Goal: Contribute content: Contribute content

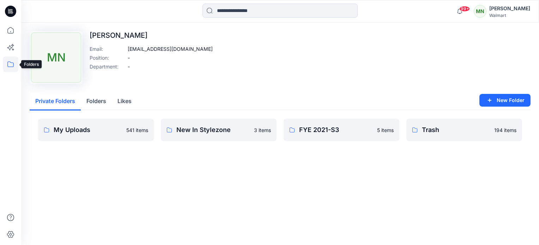
click at [11, 66] on icon at bounding box center [11, 64] width 16 height 16
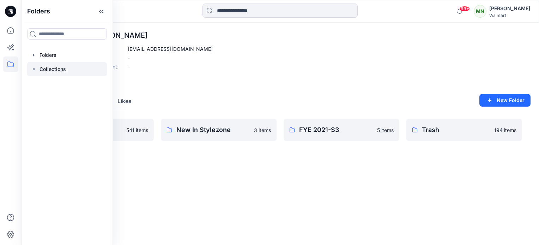
click at [51, 68] on p "Collections" at bounding box center [52, 69] width 26 height 8
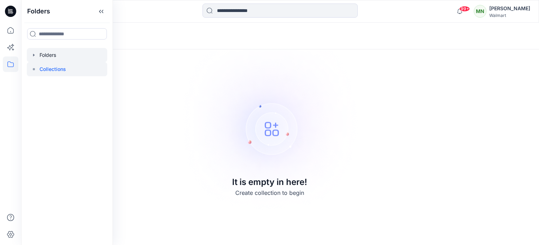
click at [54, 54] on div at bounding box center [67, 55] width 80 height 14
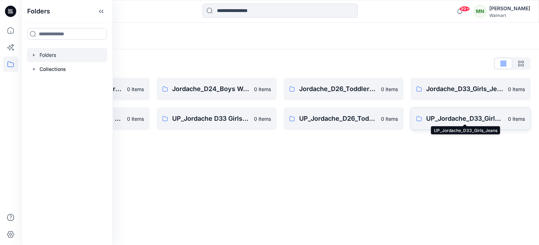
click at [452, 114] on p "UP_Jordache_D33_Girls_Jeans" at bounding box center [465, 119] width 78 height 10
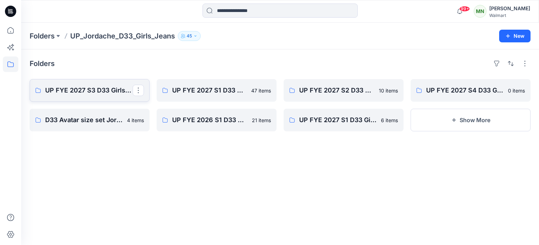
click at [90, 87] on p "UP FYE 2027 S3 D33 Girls Tops & Bottoms Jordache" at bounding box center [88, 90] width 87 height 10
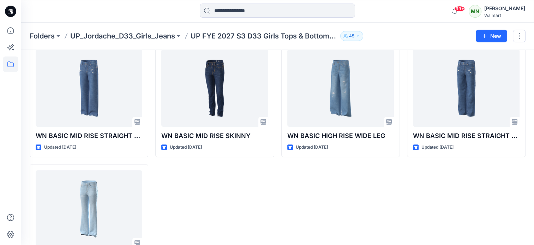
scroll to position [489, 0]
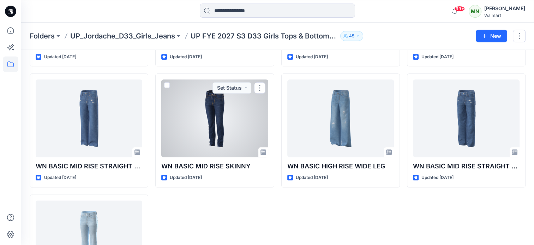
click at [224, 130] on div at bounding box center [214, 118] width 106 height 78
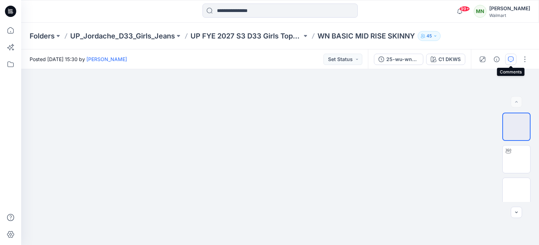
click at [511, 59] on icon "button" at bounding box center [511, 59] width 6 height 6
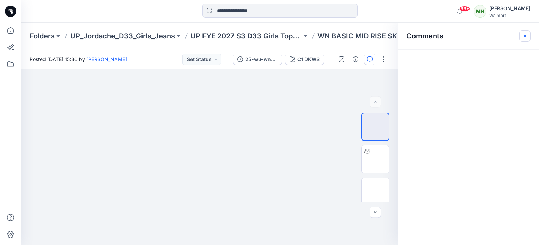
click at [526, 35] on icon "button" at bounding box center [525, 36] width 6 height 6
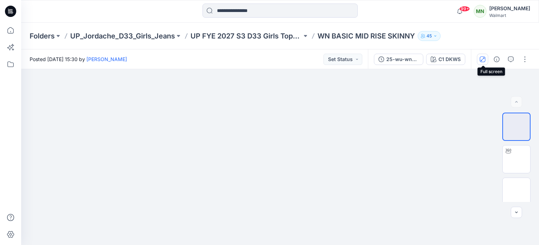
click at [481, 60] on icon "button" at bounding box center [483, 59] width 4 height 4
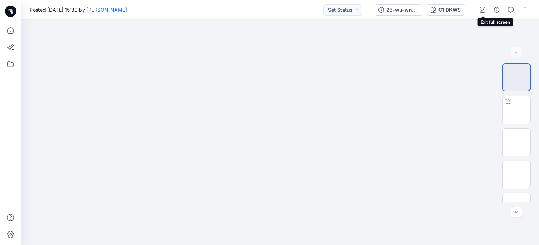
click at [484, 11] on icon "button" at bounding box center [483, 10] width 6 height 6
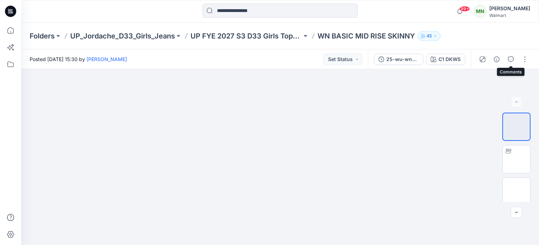
click at [511, 58] on icon "button" at bounding box center [511, 59] width 6 height 6
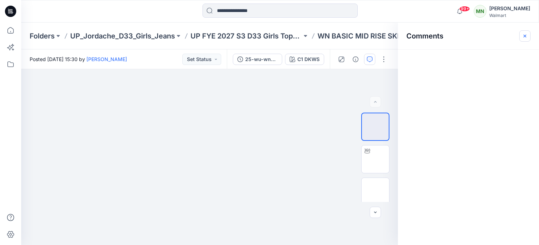
click at [521, 36] on button "button" at bounding box center [524, 35] width 11 height 11
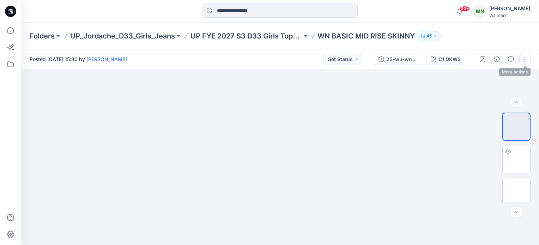
click at [525, 60] on button "button" at bounding box center [524, 59] width 11 height 11
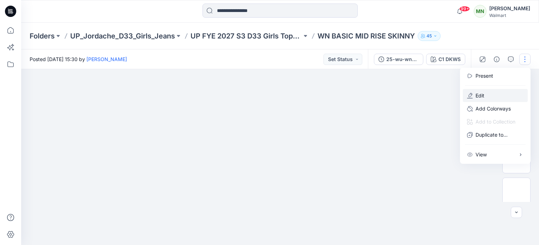
click at [490, 94] on button "Edit" at bounding box center [495, 95] width 65 height 13
click at [492, 95] on button "Edit" at bounding box center [495, 95] width 65 height 13
click at [475, 96] on button "Edit" at bounding box center [495, 95] width 65 height 13
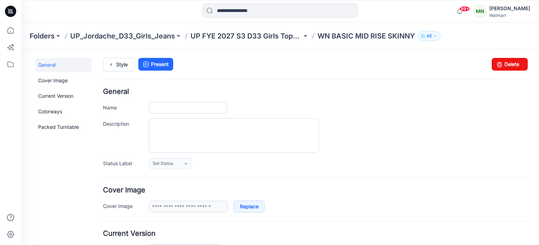
type input "**********"
type textarea "**********"
type input "*******"
type input "**********"
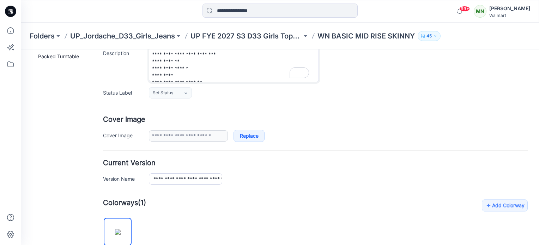
drag, startPoint x: 315, startPoint y: 59, endPoint x: 342, endPoint y: 97, distance: 46.1
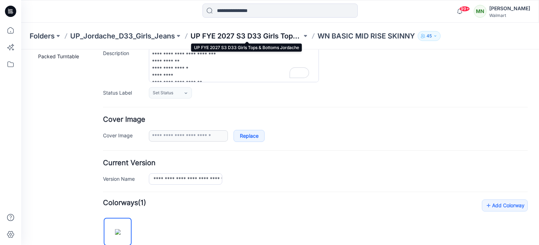
click at [279, 35] on p "UP FYE 2027 S3 D33 Girls Tops & Bottoms Jordache" at bounding box center [245, 36] width 111 height 10
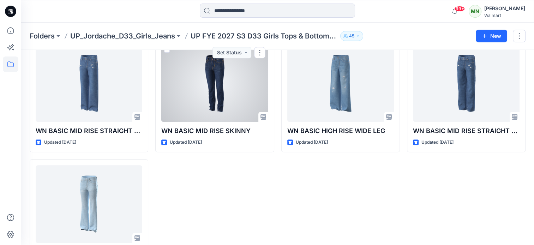
click at [239, 93] on div at bounding box center [214, 83] width 106 height 78
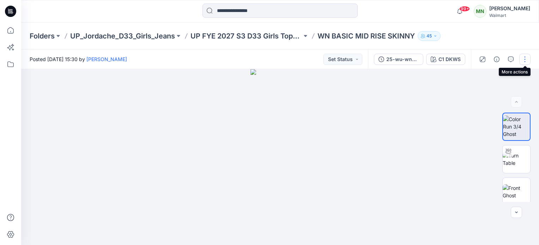
click at [525, 61] on button "button" at bounding box center [524, 59] width 11 height 11
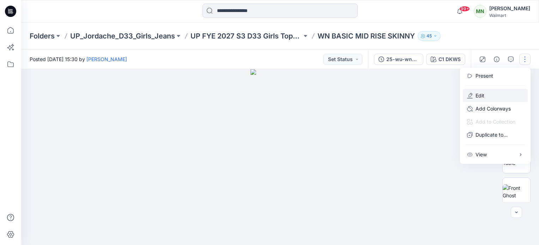
click at [499, 97] on button "Edit" at bounding box center [495, 95] width 65 height 13
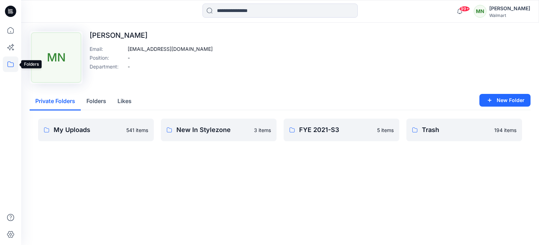
click at [13, 62] on icon at bounding box center [11, 64] width 16 height 16
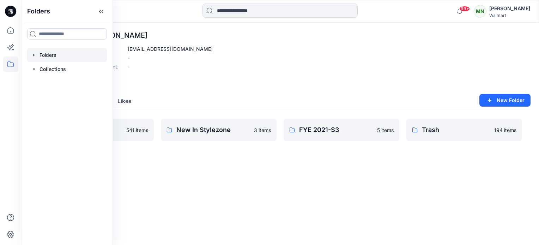
click at [47, 54] on div at bounding box center [67, 55] width 80 height 14
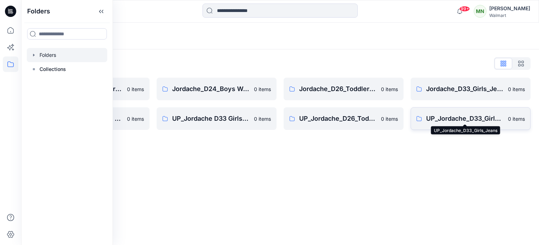
click at [463, 117] on p "UP_Jordache_D33_Girls_Jeans" at bounding box center [465, 119] width 78 height 10
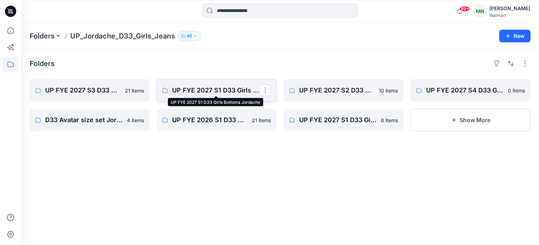
click at [234, 87] on p "UP FYE 2027 S1 D33 Girls Bottoms Jordache" at bounding box center [215, 90] width 87 height 10
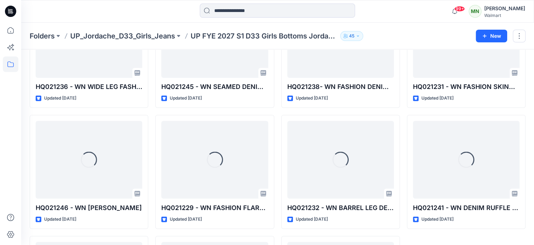
scroll to position [1283, 0]
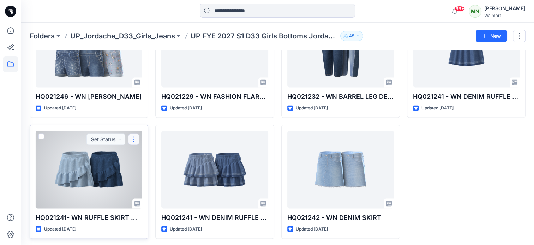
click at [134, 138] on button "button" at bounding box center [133, 138] width 11 height 11
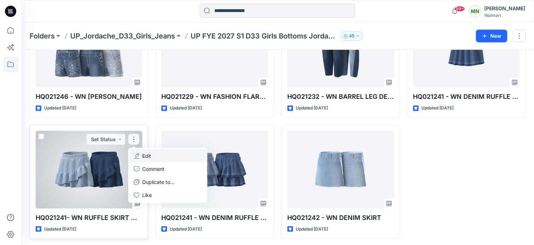
click at [144, 154] on p "Edit" at bounding box center [146, 155] width 9 height 7
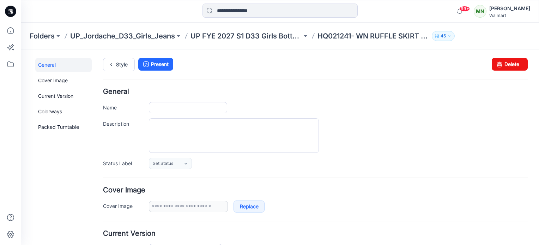
type input "**********"
click at [263, 35] on p "UP FYE 2027 S1 D33 Girls Bottoms Jordache" at bounding box center [245, 36] width 111 height 10
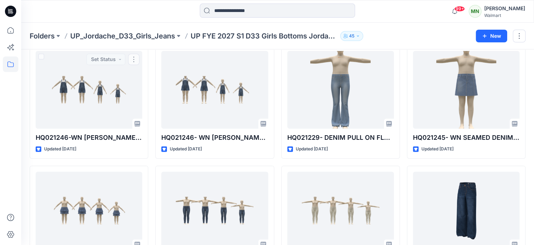
scroll to position [1283, 0]
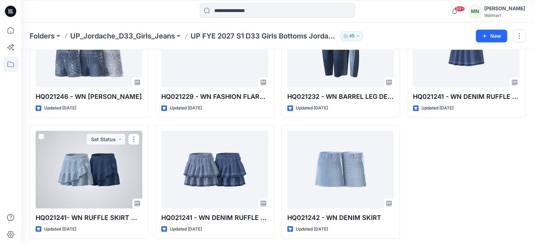
drag, startPoint x: 110, startPoint y: 176, endPoint x: 115, endPoint y: 178, distance: 5.6
click at [110, 176] on div at bounding box center [89, 169] width 106 height 78
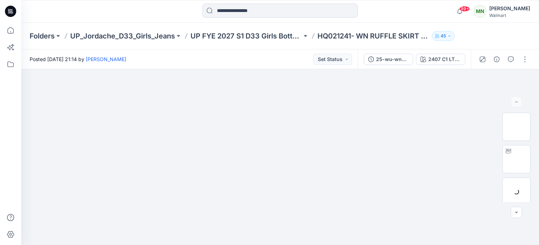
click at [403, 57] on div "25-wu-wn-2407 7th 04292025sp26" at bounding box center [392, 59] width 32 height 8
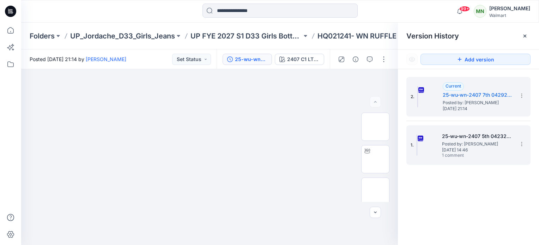
click at [482, 138] on h5 "25-wu-wn-2407 5th 04232025sp26" at bounding box center [477, 136] width 71 height 8
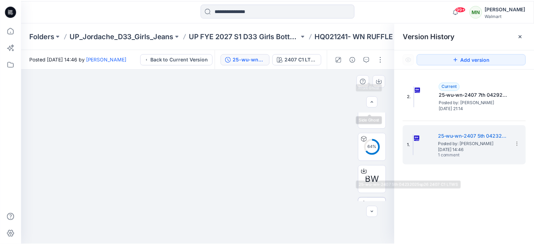
scroll to position [176, 0]
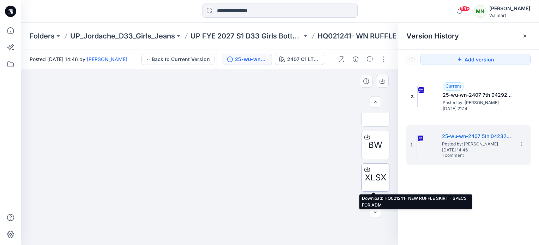
click at [364, 169] on icon at bounding box center [367, 169] width 6 height 6
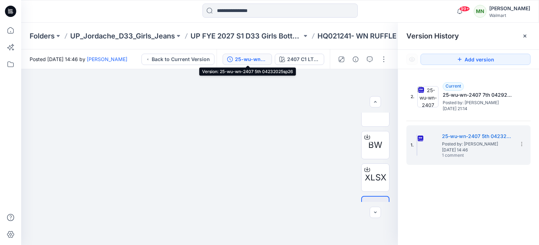
click at [249, 59] on div "25-wu-wn-2407 5th 04232025sp26" at bounding box center [251, 59] width 32 height 8
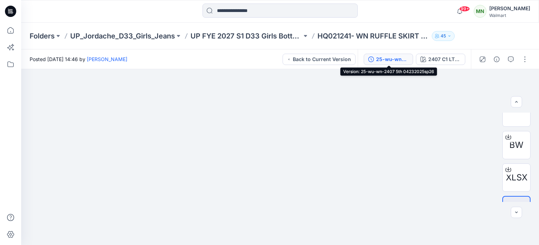
click at [379, 58] on div "25-wu-wn-2407 5th 04232025sp26" at bounding box center [392, 59] width 32 height 8
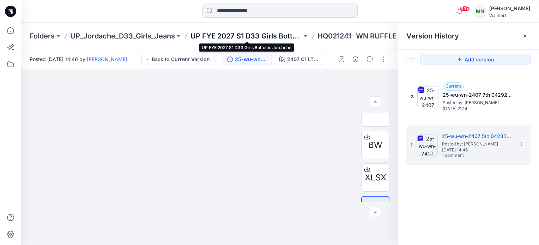
click at [248, 33] on p "UP FYE 2027 S1 D33 Girls Bottoms Jordache" at bounding box center [245, 36] width 111 height 10
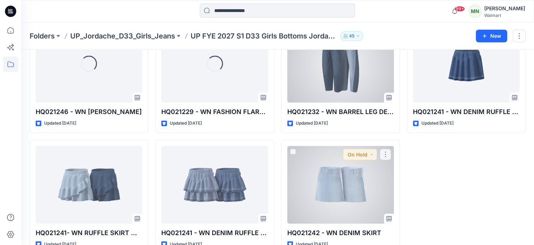
scroll to position [1283, 0]
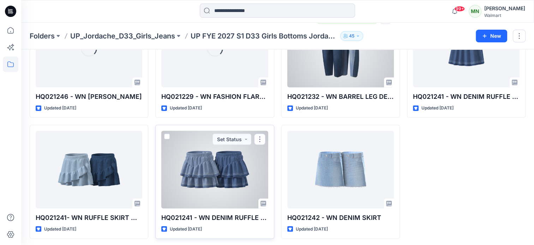
click at [228, 158] on div at bounding box center [214, 169] width 106 height 78
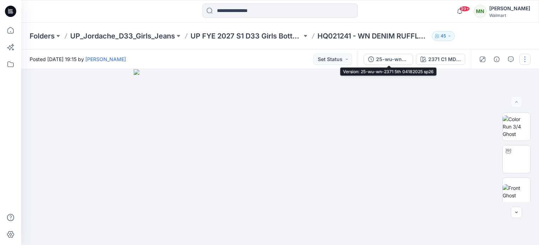
click at [384, 58] on div "25-wu-wn-2371 5th 04182025 sp26" at bounding box center [392, 59] width 32 height 8
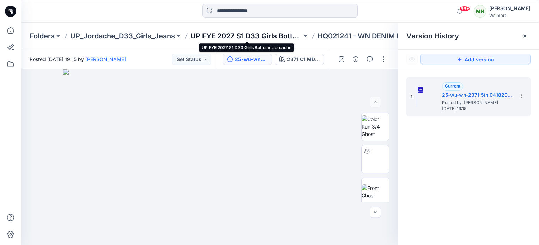
click at [259, 34] on p "UP FYE 2027 S1 D33 Girls Bottoms Jordache" at bounding box center [245, 36] width 111 height 10
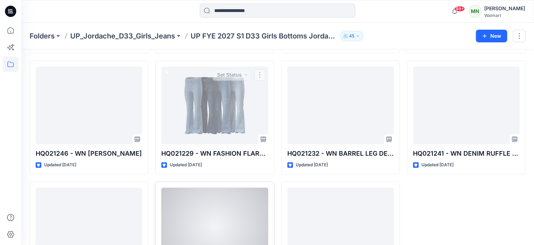
scroll to position [1283, 0]
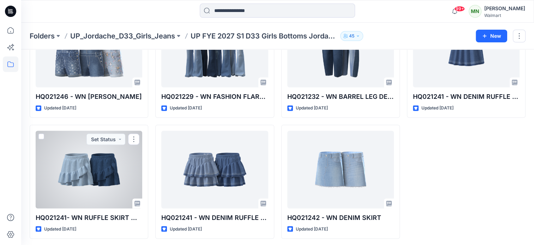
click at [119, 168] on div at bounding box center [89, 169] width 106 height 78
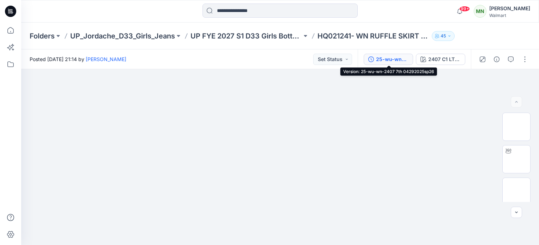
click at [385, 59] on div "25-wu-wn-2407 7th 04292025sp26" at bounding box center [392, 59] width 32 height 8
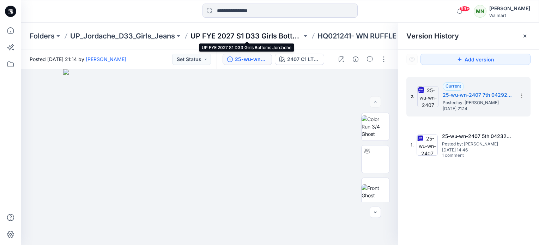
click at [266, 34] on p "UP FYE 2027 S1 D33 Girls Bottoms Jordache" at bounding box center [245, 36] width 111 height 10
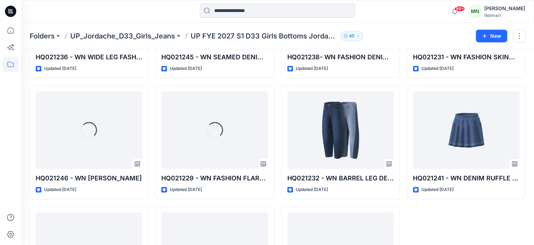
scroll to position [1234, 0]
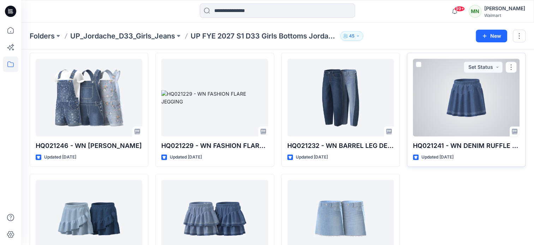
click at [471, 97] on div at bounding box center [466, 98] width 106 height 78
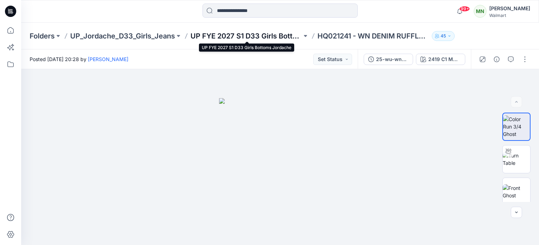
click at [256, 35] on p "UP FYE 2027 S1 D33 Girls Bottoms Jordache" at bounding box center [245, 36] width 111 height 10
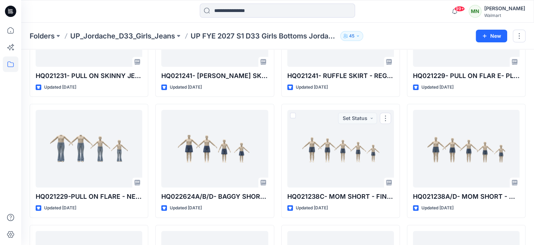
scroll to position [1283, 0]
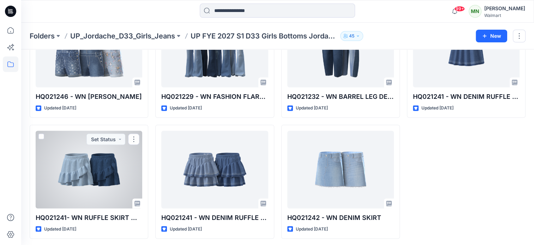
click at [104, 158] on div at bounding box center [89, 169] width 106 height 78
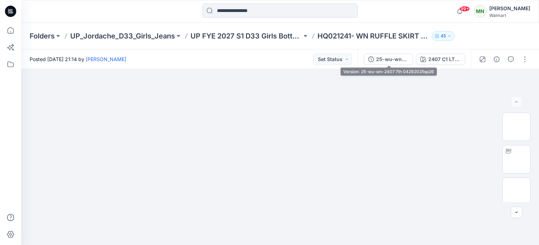
click at [390, 60] on div "25-wu-wn-2407 7th 04292025sp26" at bounding box center [392, 59] width 32 height 8
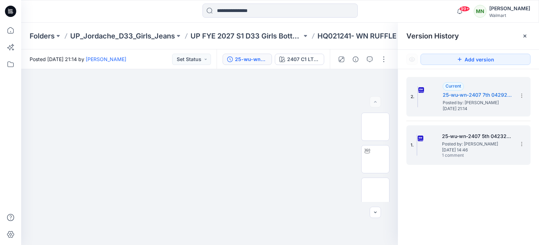
drag, startPoint x: 457, startPoint y: 143, endPoint x: 457, endPoint y: 151, distance: 8.5
click at [457, 142] on span "Posted by: Mittal Nanavati" at bounding box center [477, 143] width 71 height 7
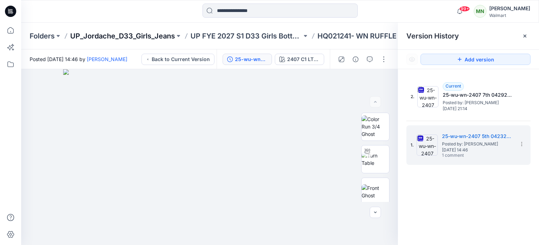
click at [97, 32] on p "UP_Jordache_D33_Girls_Jeans" at bounding box center [122, 36] width 105 height 10
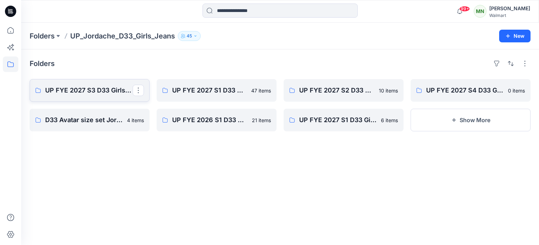
click at [94, 86] on p "UP FYE 2027 S3 D33 Girls Tops & Bottoms Jordache" at bounding box center [88, 90] width 87 height 10
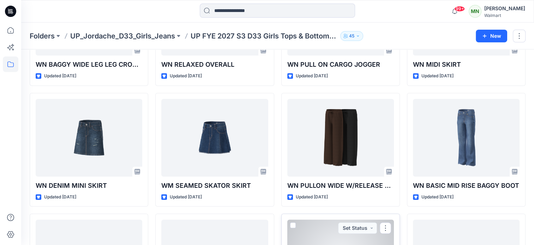
scroll to position [348, 0]
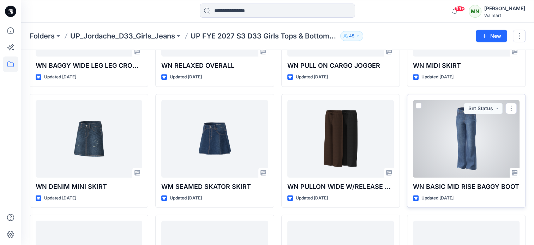
click at [481, 132] on div at bounding box center [466, 139] width 106 height 78
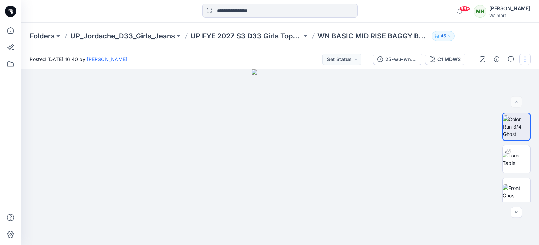
click at [523, 60] on button "button" at bounding box center [524, 59] width 11 height 11
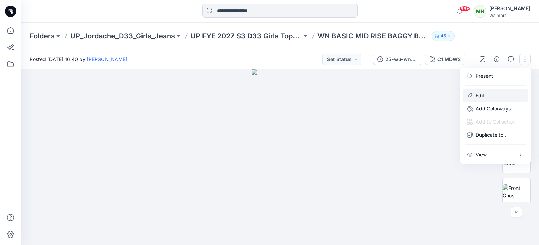
click at [487, 94] on button "Edit" at bounding box center [495, 95] width 65 height 13
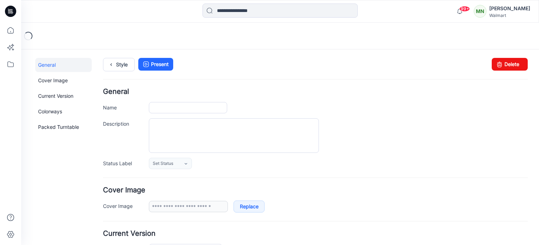
type input "**********"
type textarea "**********"
type input "*******"
type input "**********"
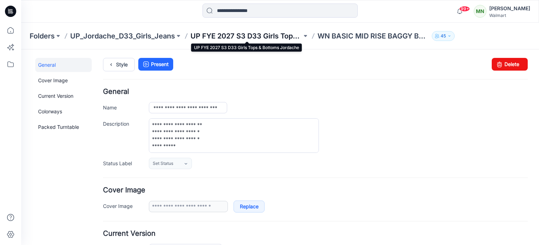
click at [230, 34] on p "UP FYE 2027 S3 D33 Girls Tops & Bottoms Jordache" at bounding box center [245, 36] width 111 height 10
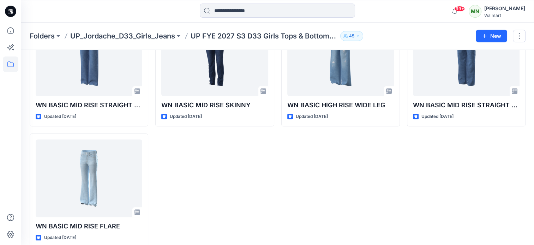
scroll to position [559, 0]
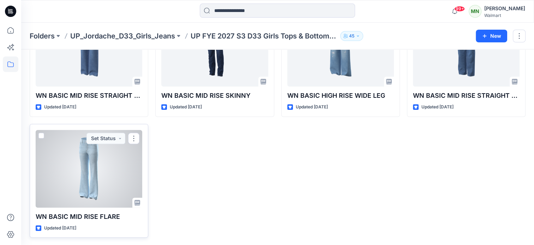
click at [81, 172] on div at bounding box center [89, 169] width 106 height 78
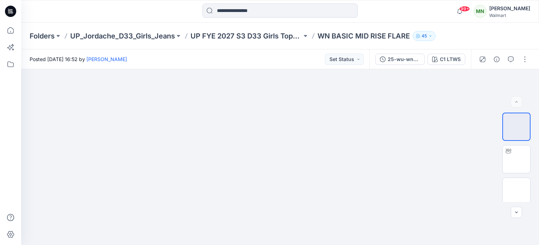
click at [330, 33] on p "WN BASIC MID RISE FLARE" at bounding box center [363, 36] width 92 height 10
drag, startPoint x: 319, startPoint y: 35, endPoint x: 411, endPoint y: 42, distance: 92.6
click at [411, 41] on div "Folders UP_Jordache_D33_Girls_Jeans UP FYE 2027 S3 D33 Girls Tops & Bottoms Jor…" at bounding box center [280, 36] width 518 height 27
copy div "WN BASIC MID RISE FLARE 45"
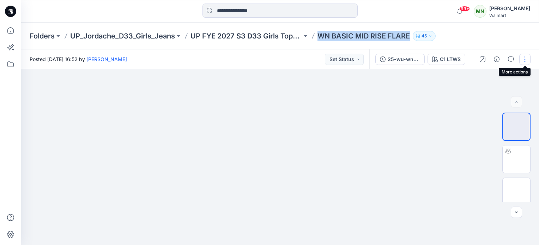
click at [525, 60] on button "button" at bounding box center [524, 59] width 11 height 11
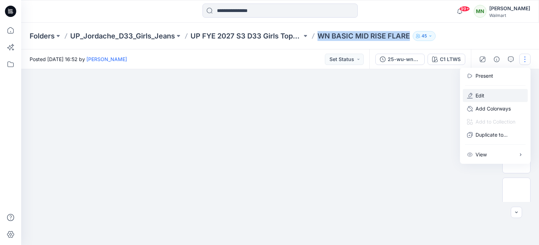
click at [497, 99] on button "Edit" at bounding box center [495, 95] width 65 height 13
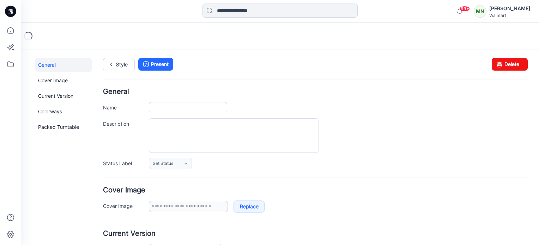
type input "**********"
type input "*******"
type input "**********"
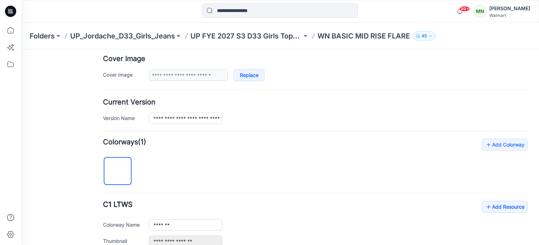
scroll to position [132, 0]
